Goal: Information Seeking & Learning: Learn about a topic

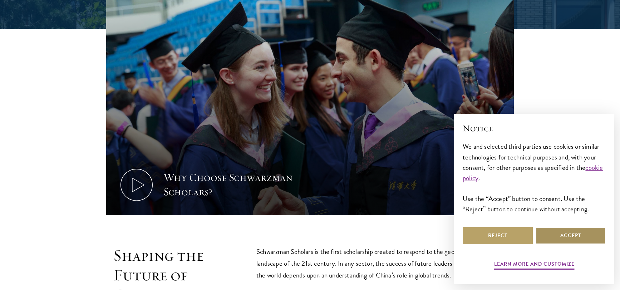
click at [585, 231] on button "Accept" at bounding box center [570, 235] width 70 height 17
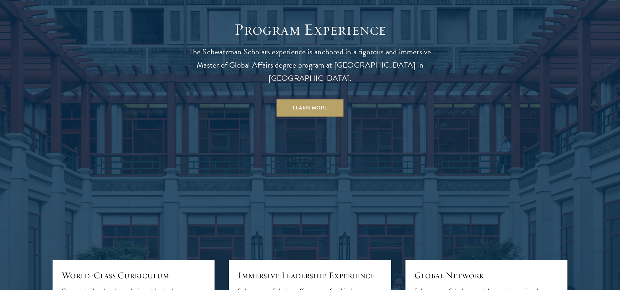
scroll to position [643, 0]
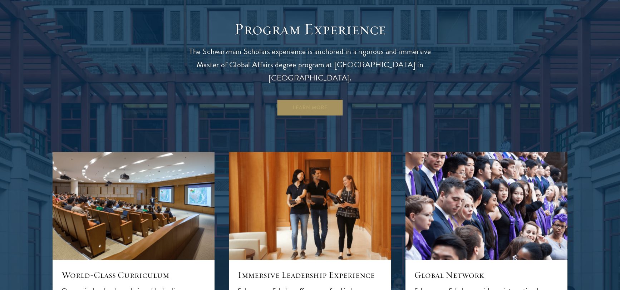
click at [329, 99] on link "Learn More" at bounding box center [310, 107] width 67 height 17
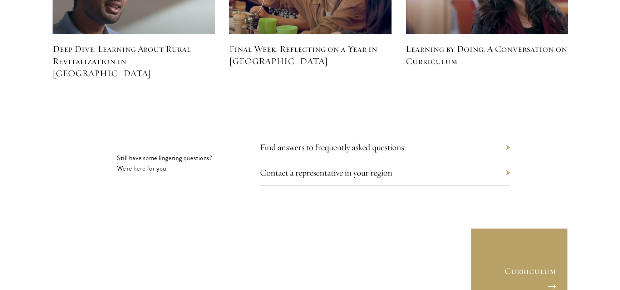
scroll to position [3286, 0]
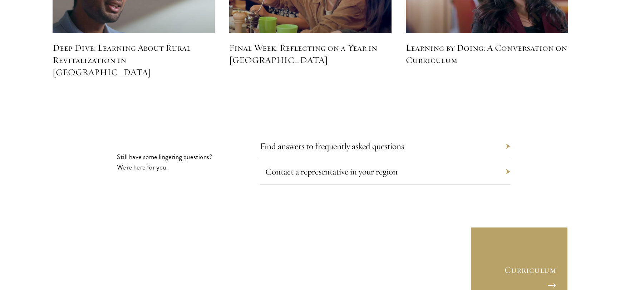
click at [279, 166] on link "Contact a representative in your region" at bounding box center [331, 171] width 132 height 11
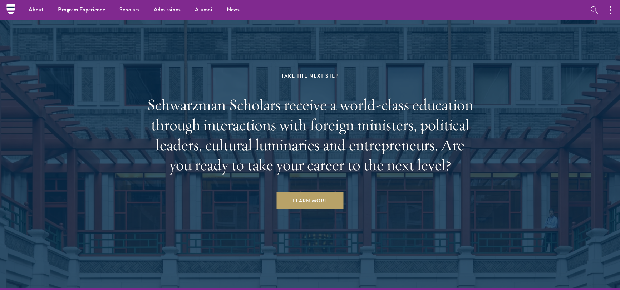
scroll to position [3608, 0]
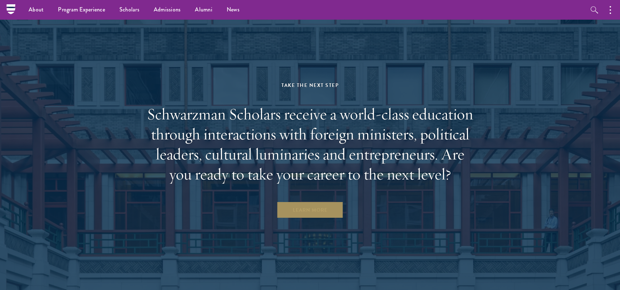
click at [319, 201] on link "Learn More" at bounding box center [310, 209] width 67 height 17
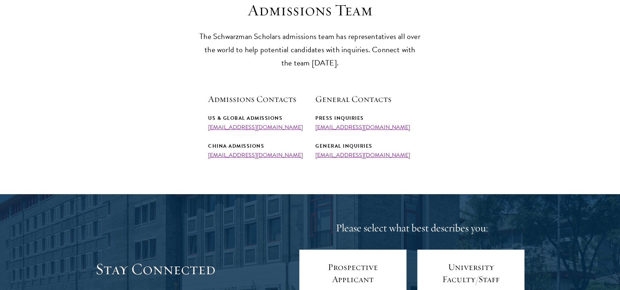
scroll to position [212, 0]
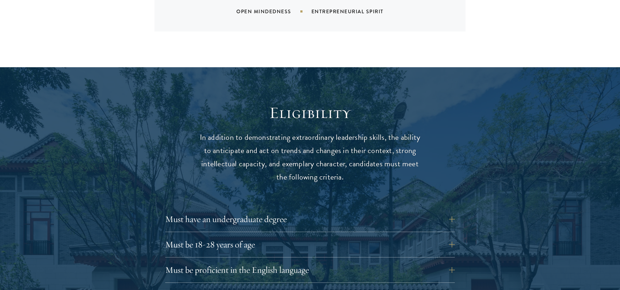
scroll to position [955, 0]
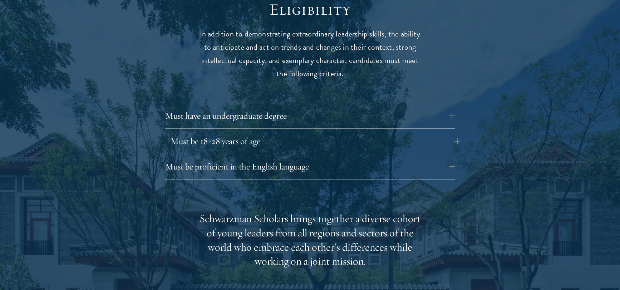
click at [238, 133] on button "Must be 18-28 years of age" at bounding box center [315, 141] width 290 height 17
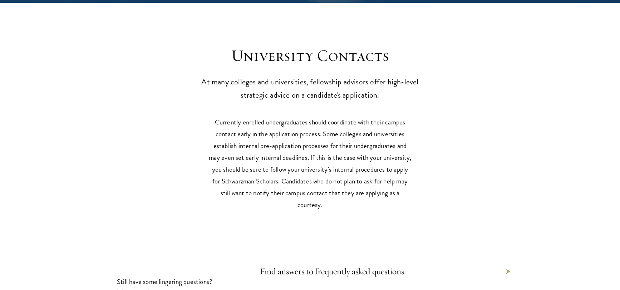
scroll to position [3222, 0]
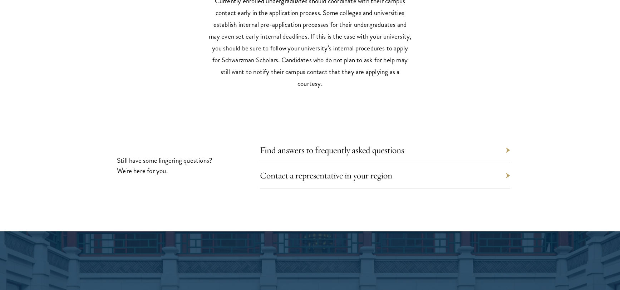
click at [335, 138] on div "Find answers to frequently asked questions" at bounding box center [385, 150] width 250 height 25
click at [344, 144] on link "Find answers to frequently asked questions" at bounding box center [337, 149] width 144 height 11
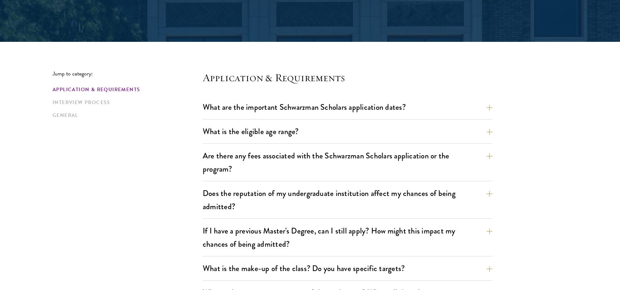
scroll to position [197, 0]
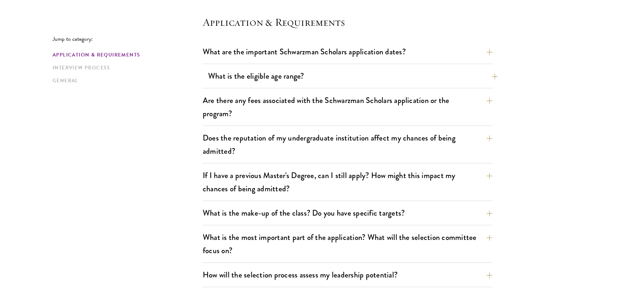
click at [285, 72] on button "What is the eligible age range?" at bounding box center [353, 76] width 290 height 16
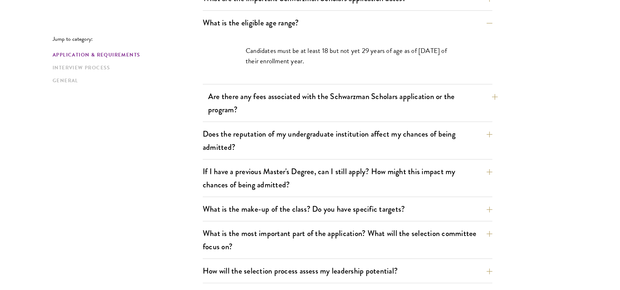
scroll to position [251, 0]
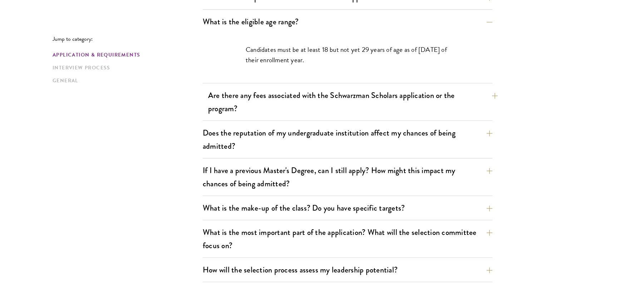
click at [268, 93] on button "Are there any fees associated with the Schwarzman Scholars application or the p…" at bounding box center [353, 101] width 290 height 29
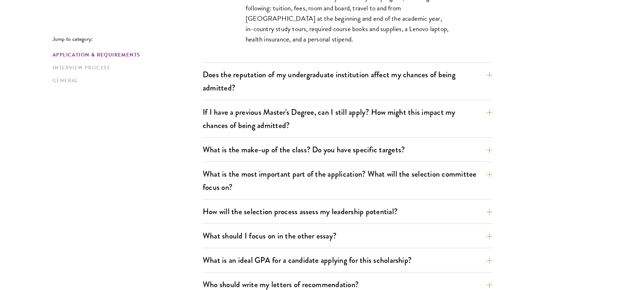
scroll to position [372, 0]
click at [261, 108] on button "If I have a previous Master's Degree, can I still apply? How might this impact …" at bounding box center [353, 117] width 290 height 29
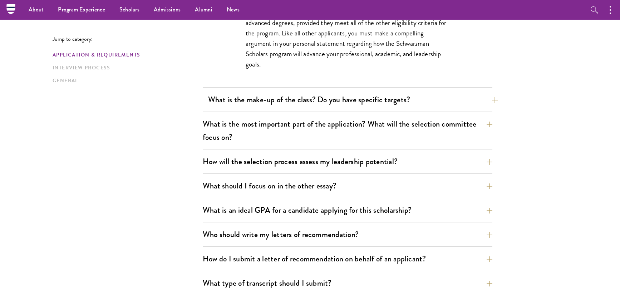
scroll to position [401, 0]
click at [328, 97] on button "What is the make-up of the class? Do you have specific targets?" at bounding box center [353, 99] width 290 height 16
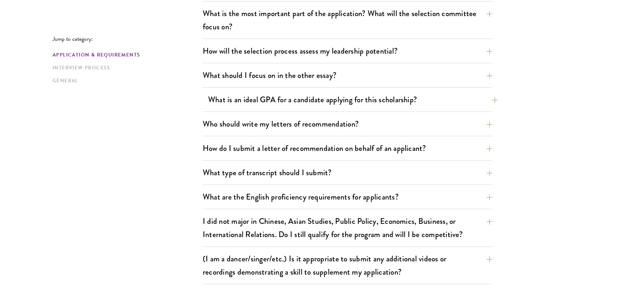
scroll to position [564, 0]
click at [273, 96] on button "What is an ideal GPA for a candidate applying for this scholarship?" at bounding box center [353, 99] width 290 height 16
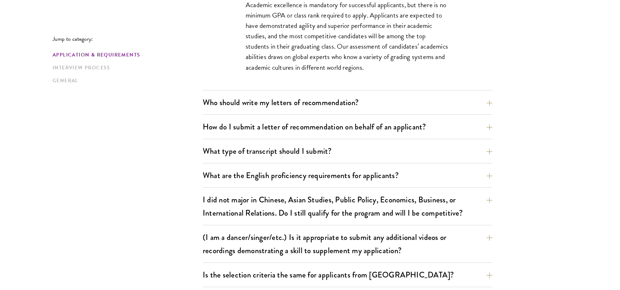
click at [273, 96] on button "Who should write my letters of recommendation?" at bounding box center [348, 102] width 290 height 16
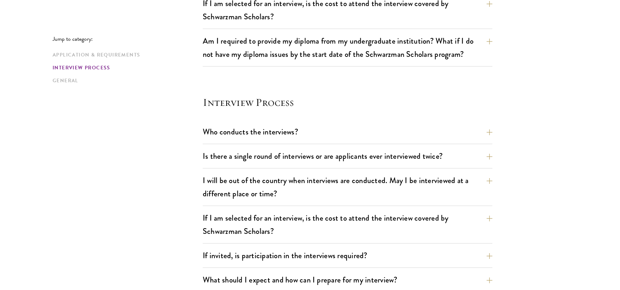
scroll to position [1090, 0]
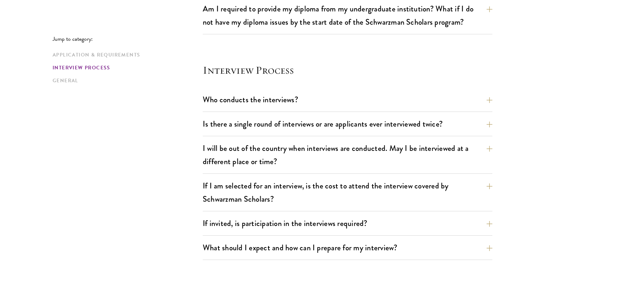
click at [277, 91] on section "Interview Process Who conducts the interviews? Interview panelists are distingu…" at bounding box center [348, 161] width 290 height 197
click at [269, 96] on button "Who conducts the interviews?" at bounding box center [353, 99] width 290 height 16
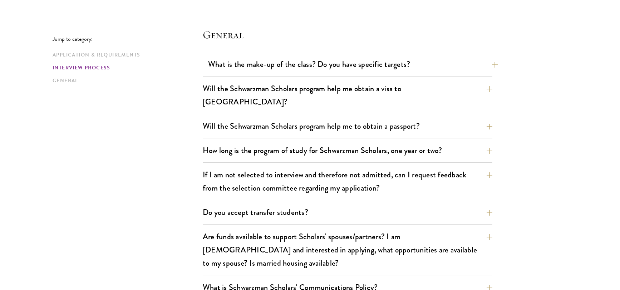
click at [289, 68] on button "What is the make-up of the class? Do you have specific targets?" at bounding box center [353, 64] width 290 height 16
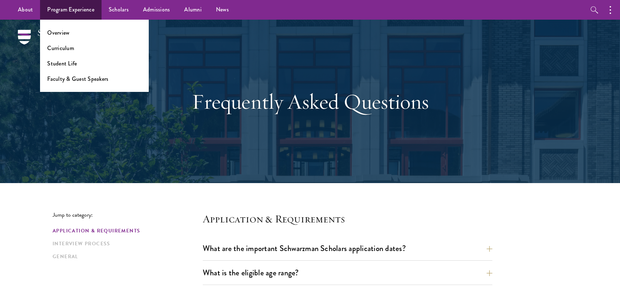
scroll to position [0, 0]
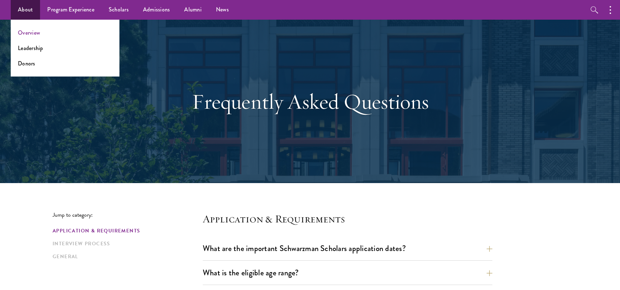
click at [29, 32] on link "Overview" at bounding box center [29, 33] width 22 height 8
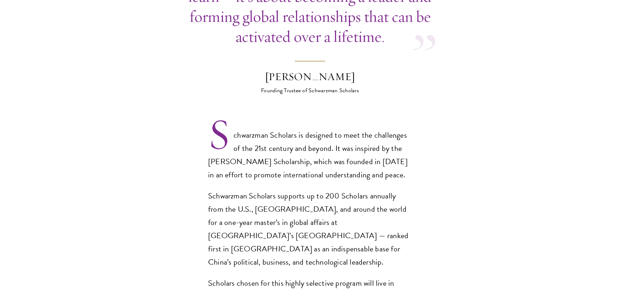
scroll to position [420, 0]
drag, startPoint x: 367, startPoint y: 59, endPoint x: 247, endPoint y: 59, distance: 120.8
click at [247, 59] on blockquote "Schwarzman Scholars isn’t just about what you learn – it’s about becoming a lea…" at bounding box center [310, 30] width 290 height 128
copy div "[PERSON_NAME]"
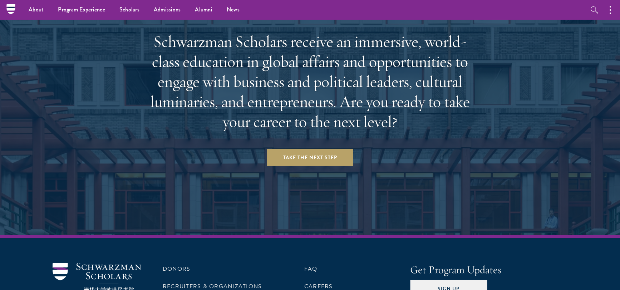
scroll to position [2983, 0]
click at [312, 265] on link "FAQ" at bounding box center [310, 269] width 13 height 9
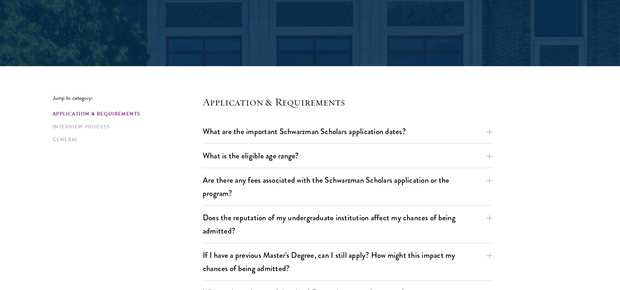
scroll to position [171, 0]
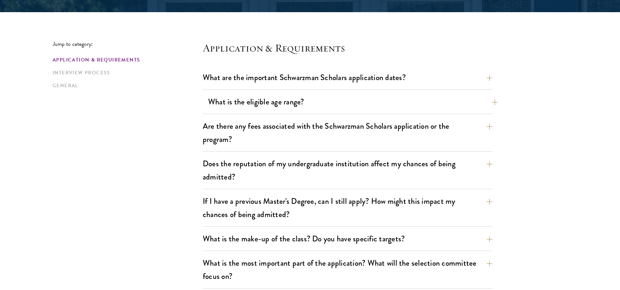
click at [259, 104] on button "What is the eligible age range?" at bounding box center [353, 102] width 290 height 16
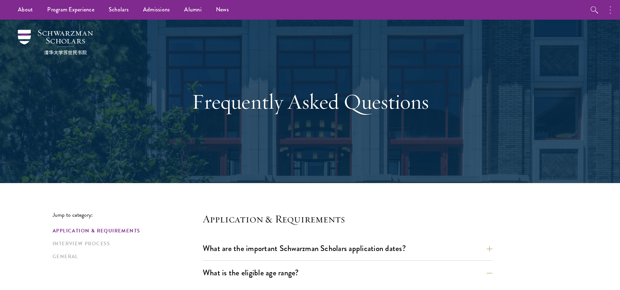
scroll to position [0, 0]
click at [118, 10] on link "Scholars" at bounding box center [119, 10] width 34 height 20
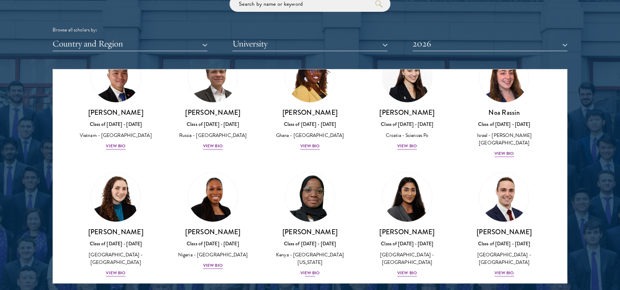
scroll to position [2783, 0]
